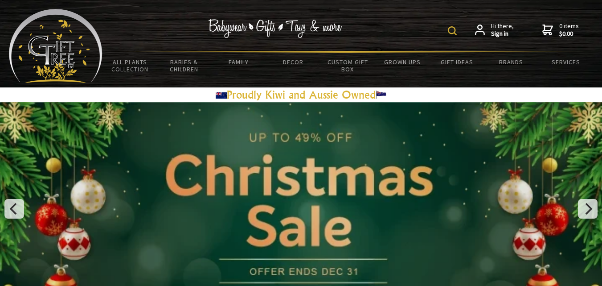
click at [455, 33] on img at bounding box center [452, 30] width 9 height 9
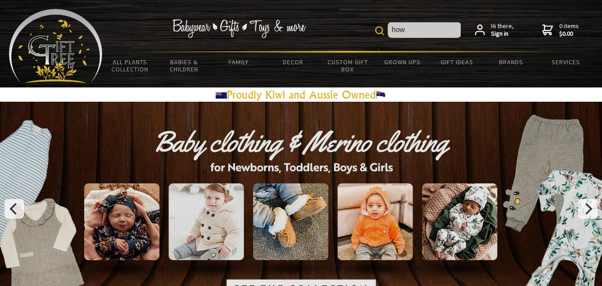
type input "how"
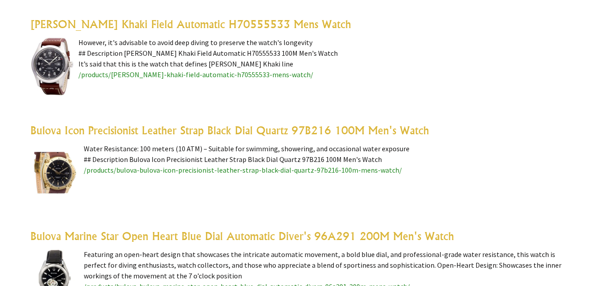
scroll to position [2324, 0]
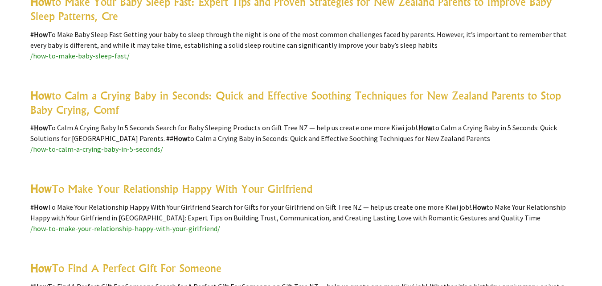
scroll to position [4691, 0]
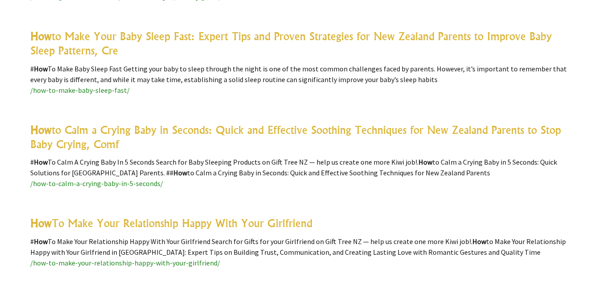
click at [413, 123] on link "How to Calm a Crying Baby in Seconds: Quick and Effective Soothing Techniques f…" at bounding box center [295, 137] width 531 height 28
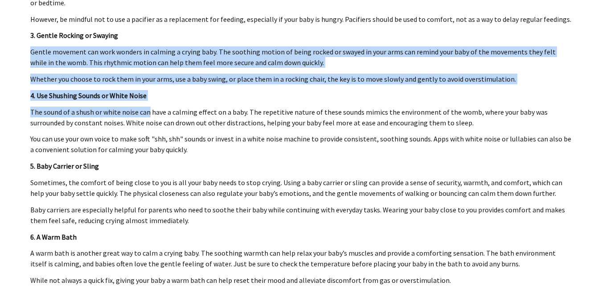
scroll to position [1531, 0]
